Goal: Navigation & Orientation: Find specific page/section

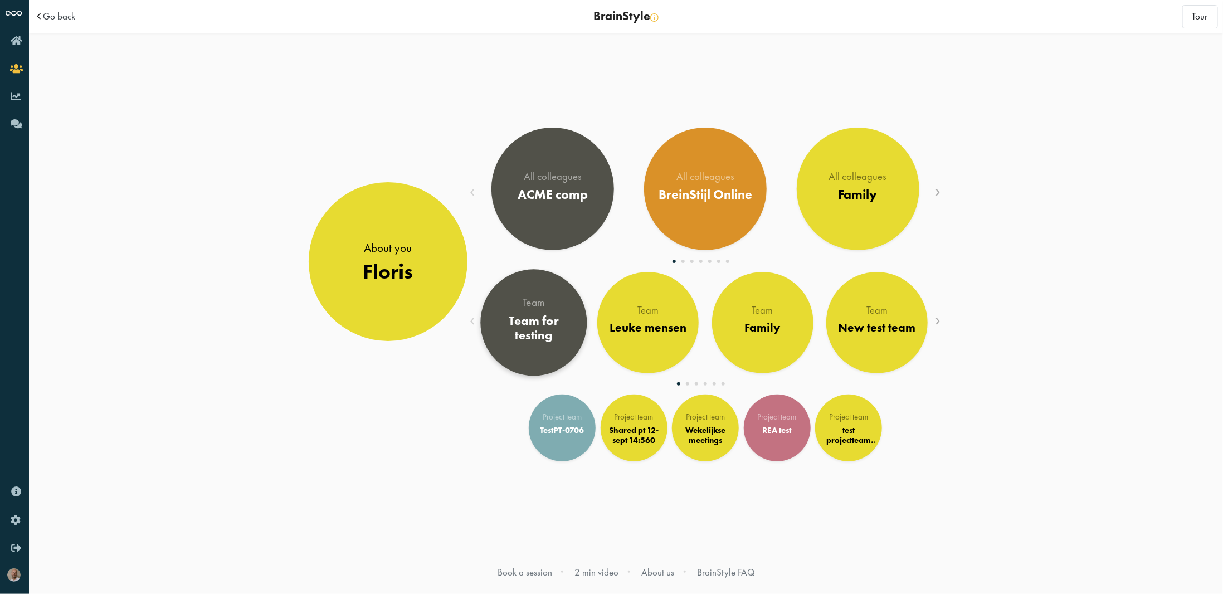
click at [535, 308] on div "Team" at bounding box center [533, 302] width 86 height 11
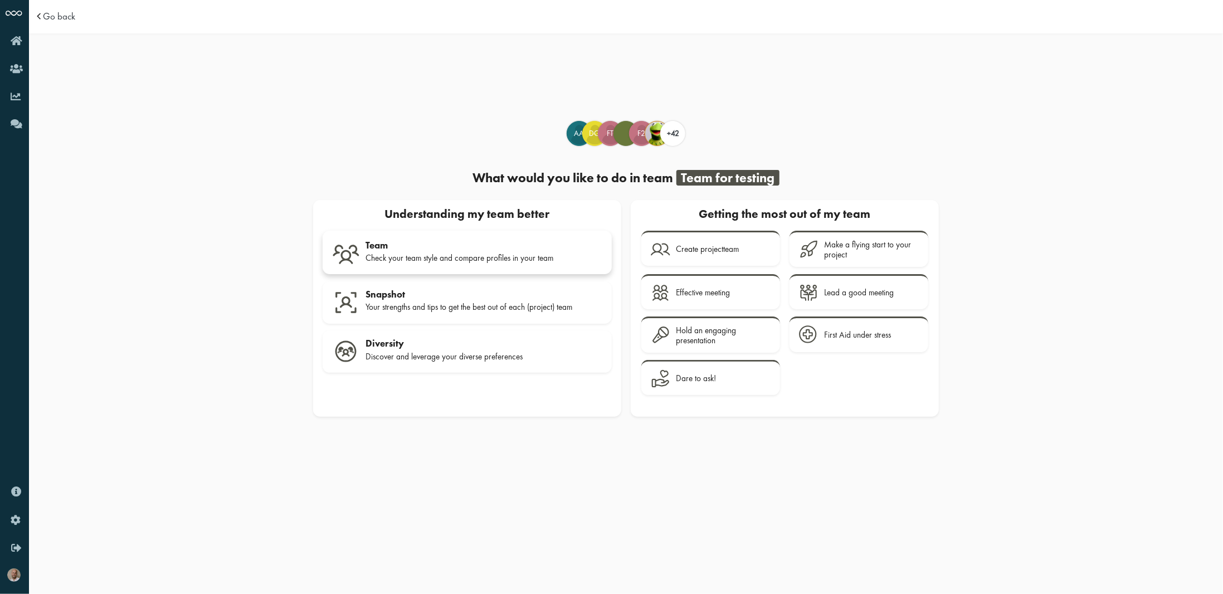
click at [396, 232] on link "Team Check your team style and compare profiles in your team" at bounding box center [467, 253] width 289 height 44
